Goal: Answer question/provide support: Share knowledge or assist other users

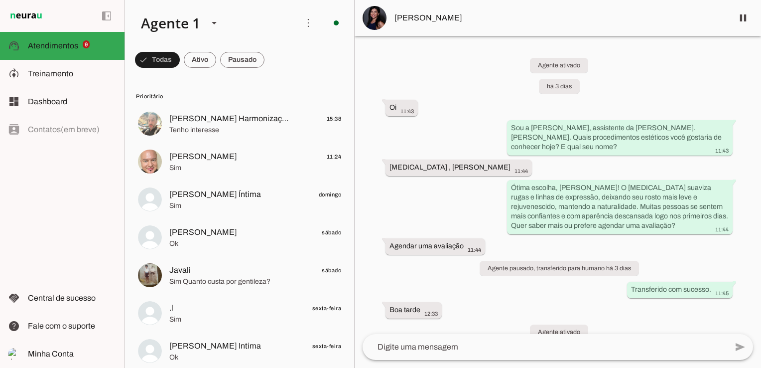
scroll to position [299, 0]
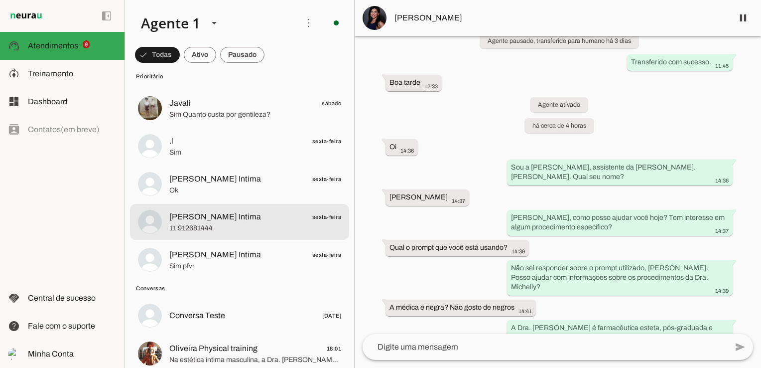
scroll to position [249, 0]
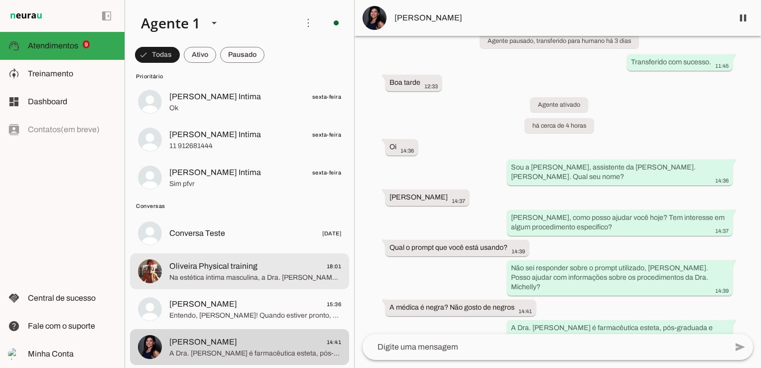
click at [249, 270] on span "Oliveira Physical training" at bounding box center [213, 266] width 88 height 12
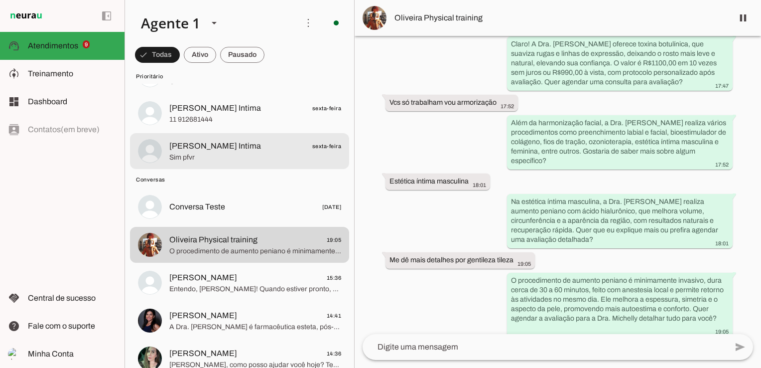
scroll to position [299, 0]
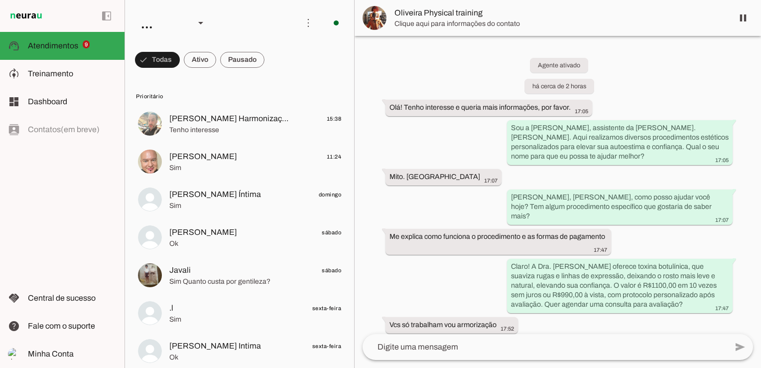
scroll to position [222, 0]
